Goal: Information Seeking & Learning: Learn about a topic

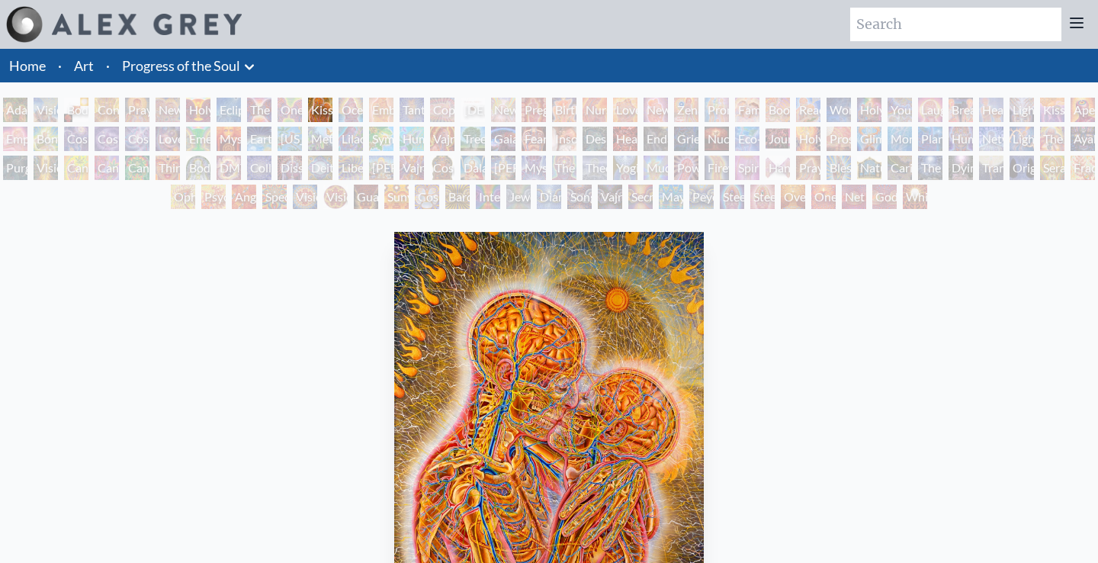
click at [289, 108] on div "One Taste" at bounding box center [290, 110] width 24 height 24
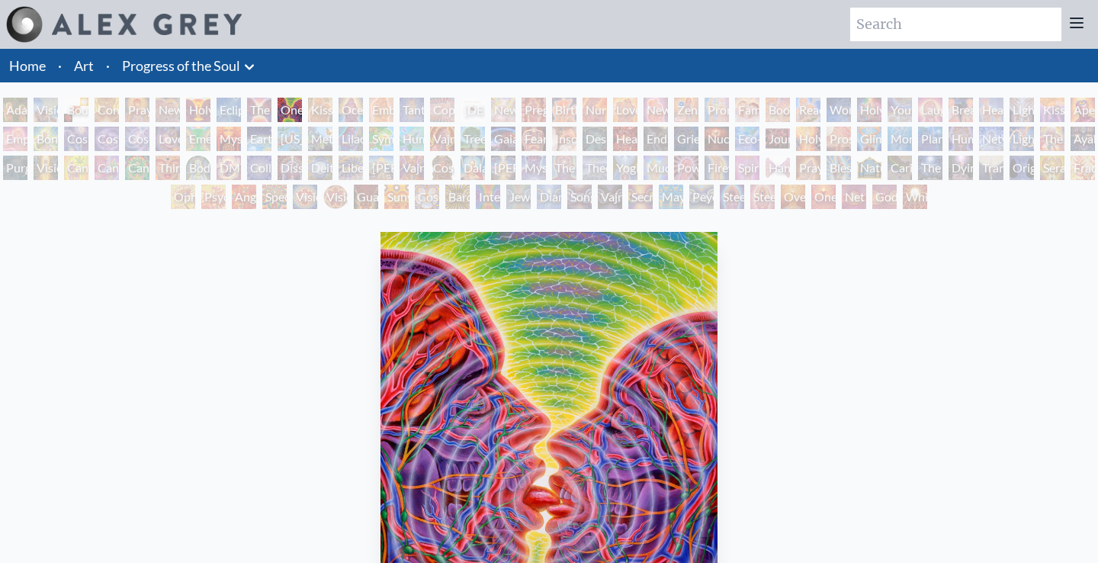
scroll to position [3, 0]
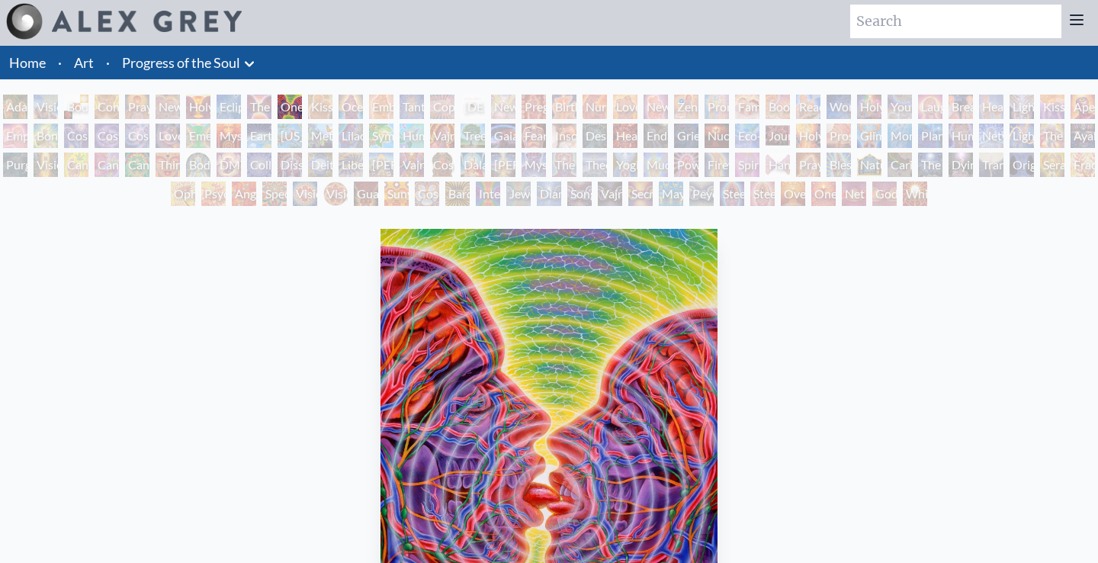
click at [302, 108] on div "One Taste" at bounding box center [290, 107] width 24 height 24
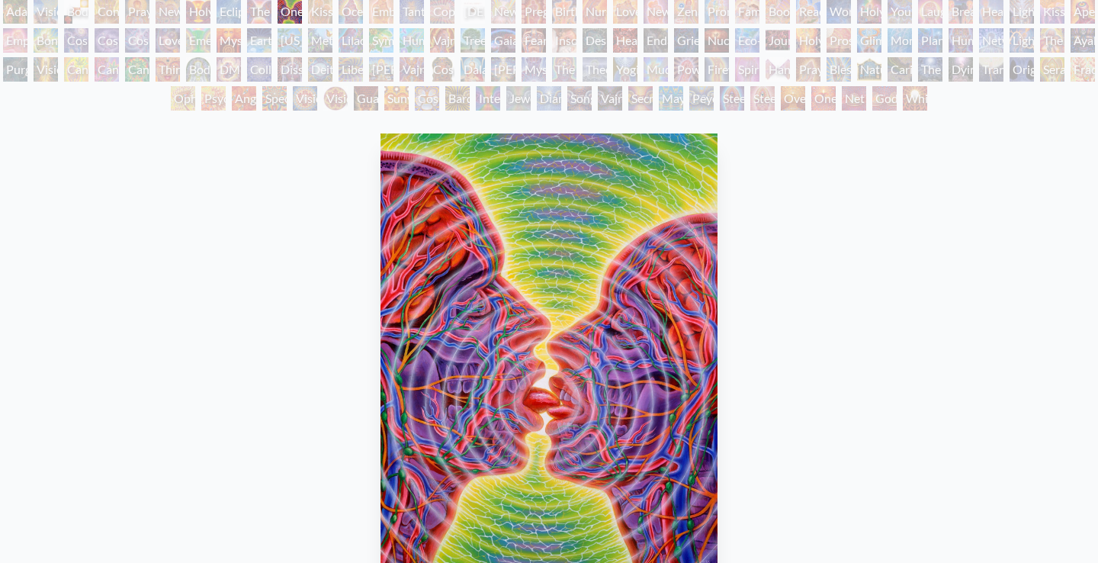
scroll to position [0, 0]
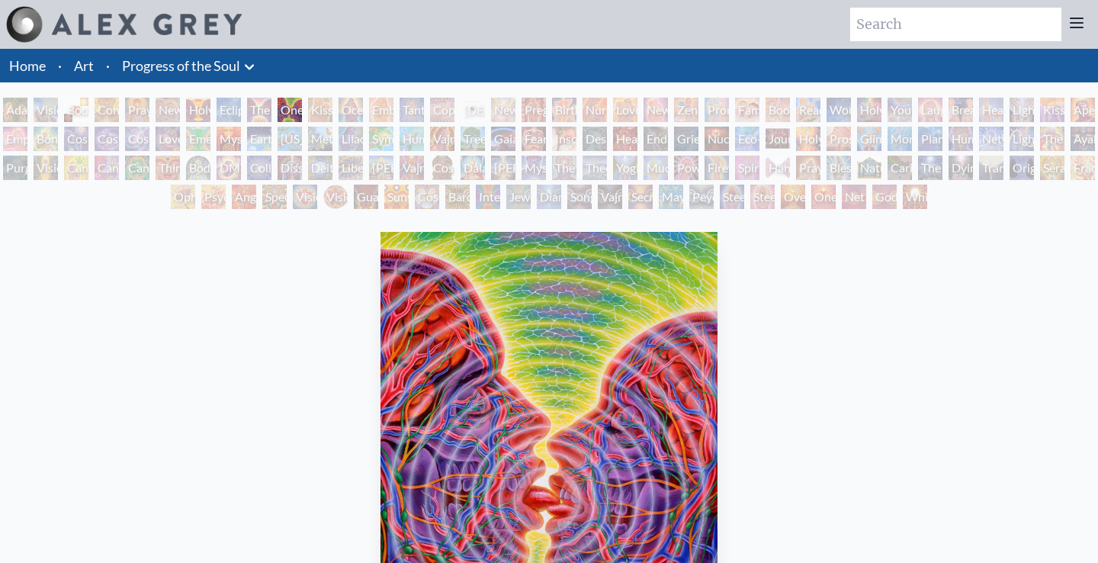
click at [333, 112] on div "Kissing" at bounding box center [320, 110] width 24 height 24
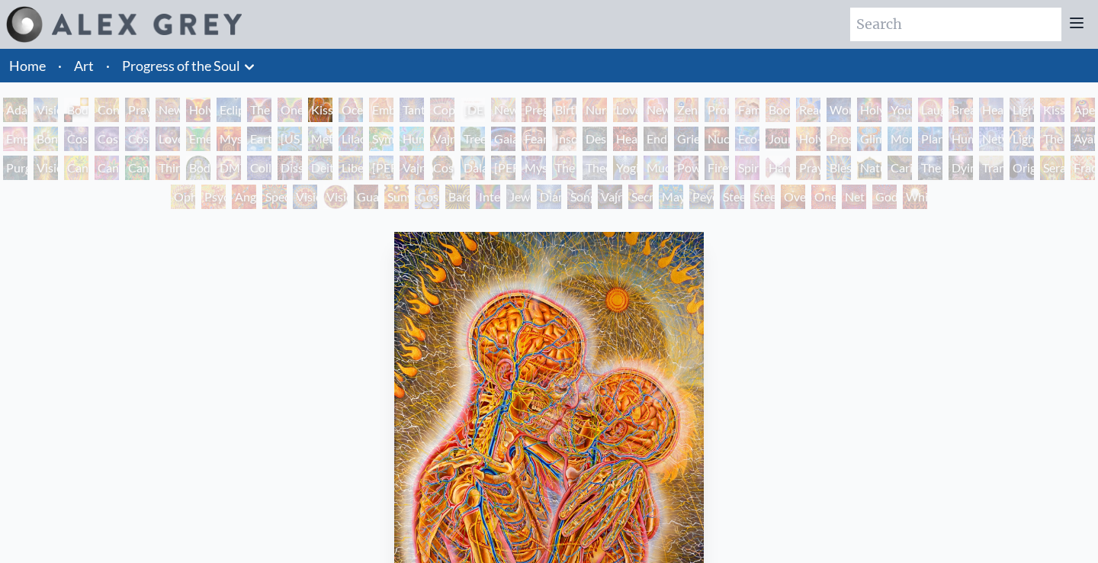
click at [297, 111] on div "One Taste" at bounding box center [290, 110] width 24 height 24
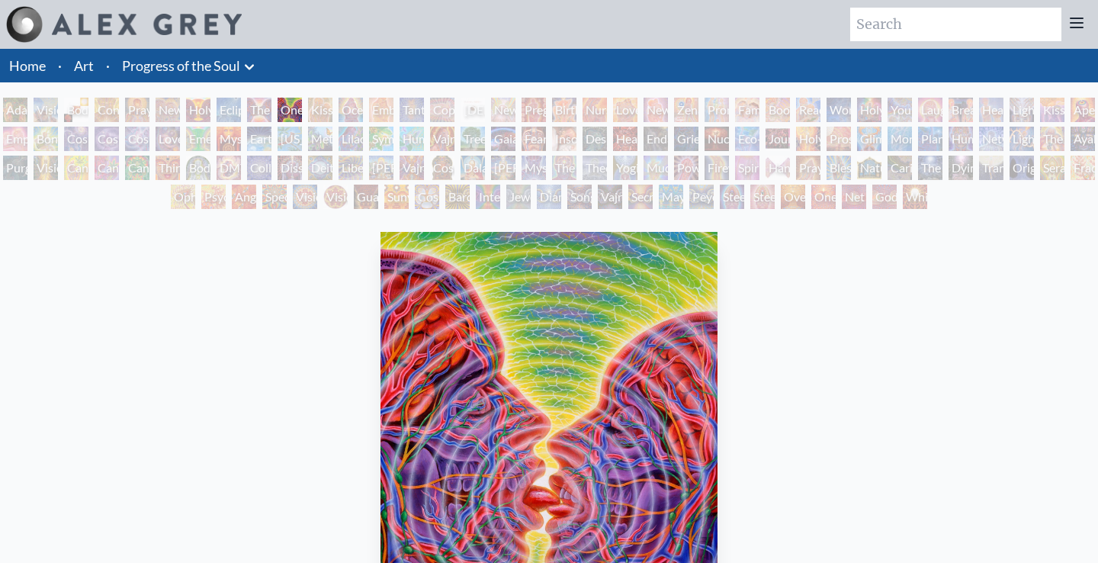
click at [265, 111] on div "The Kiss" at bounding box center [259, 110] width 24 height 24
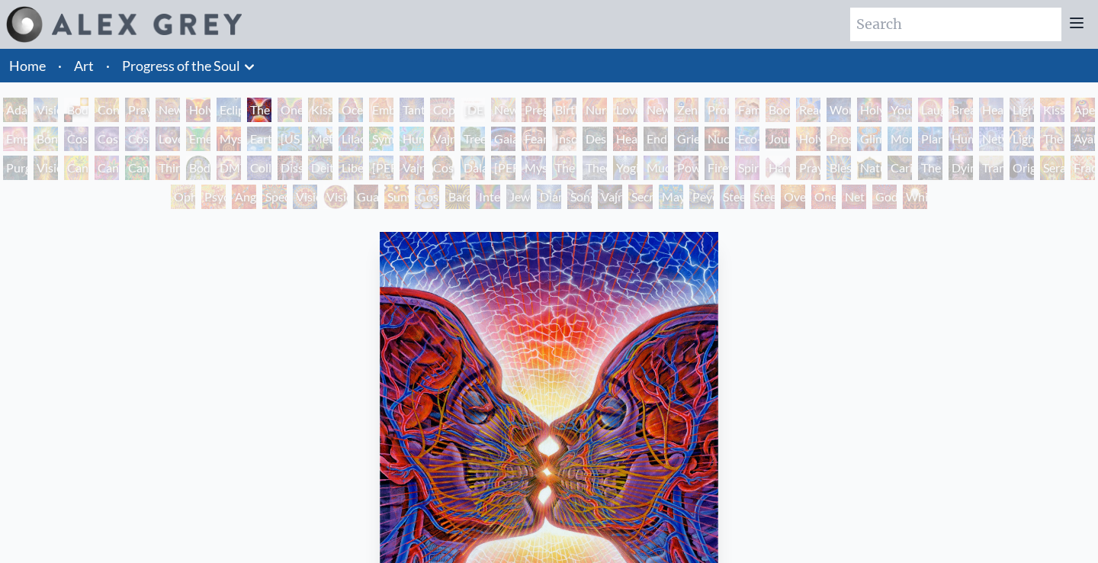
click at [231, 100] on div "Eclipse" at bounding box center [229, 110] width 24 height 24
